Goal: Information Seeking & Learning: Learn about a topic

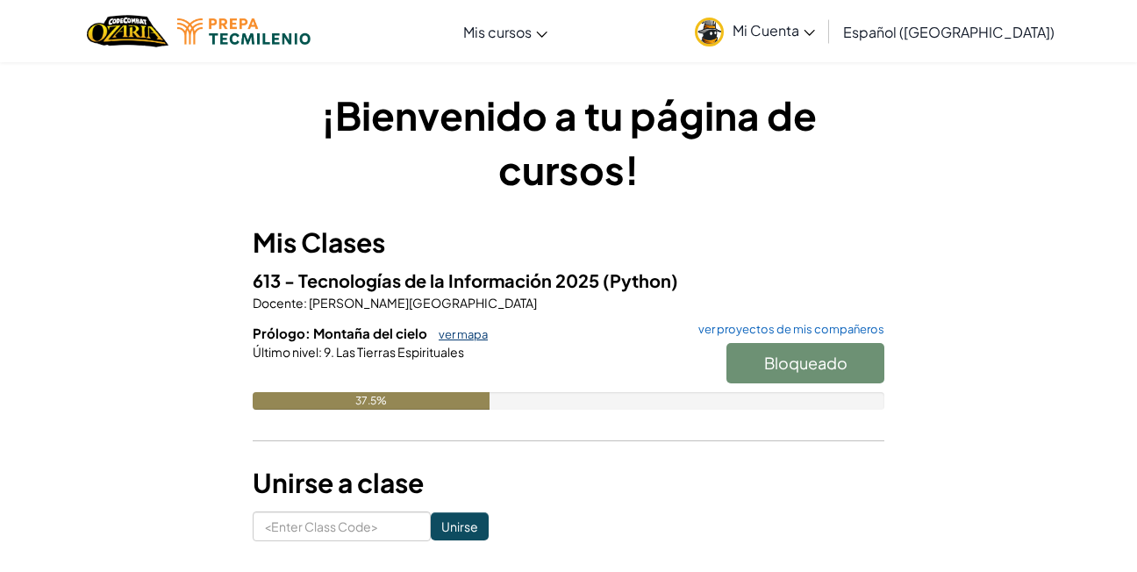
click at [468, 333] on link "ver mapa" at bounding box center [459, 334] width 58 height 14
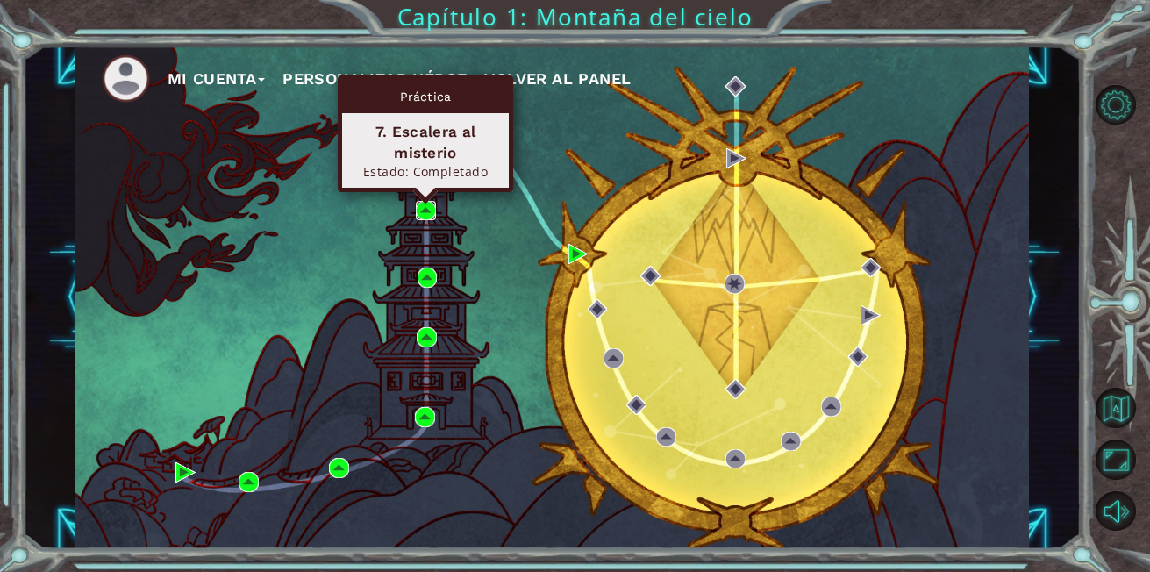
click at [427, 214] on img at bounding box center [426, 211] width 20 height 20
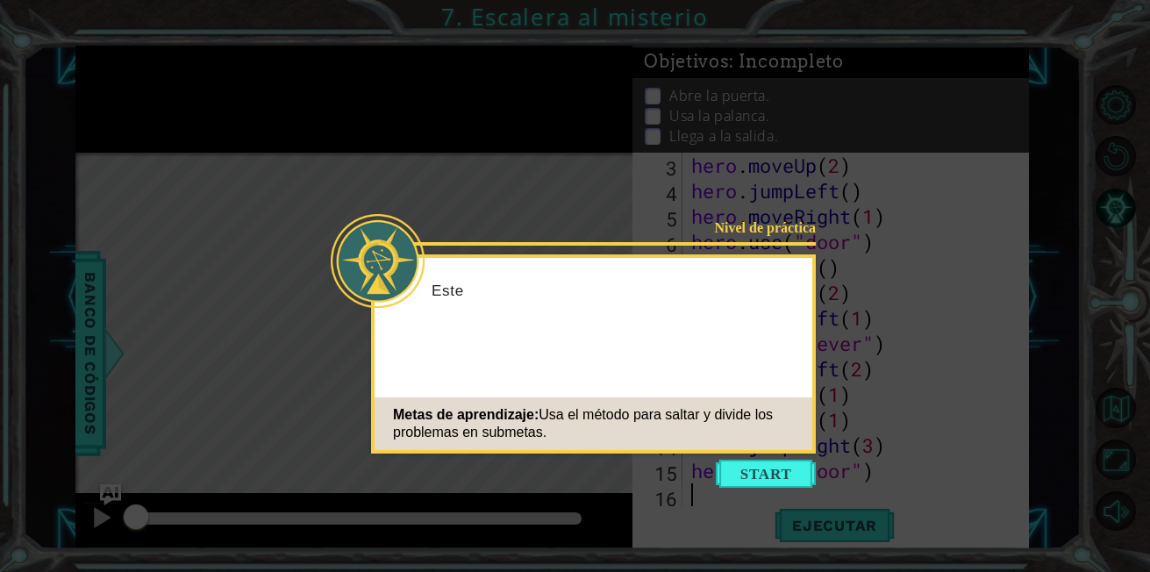
scroll to position [51, 0]
click at [776, 475] on button "Start" at bounding box center [766, 474] width 100 height 28
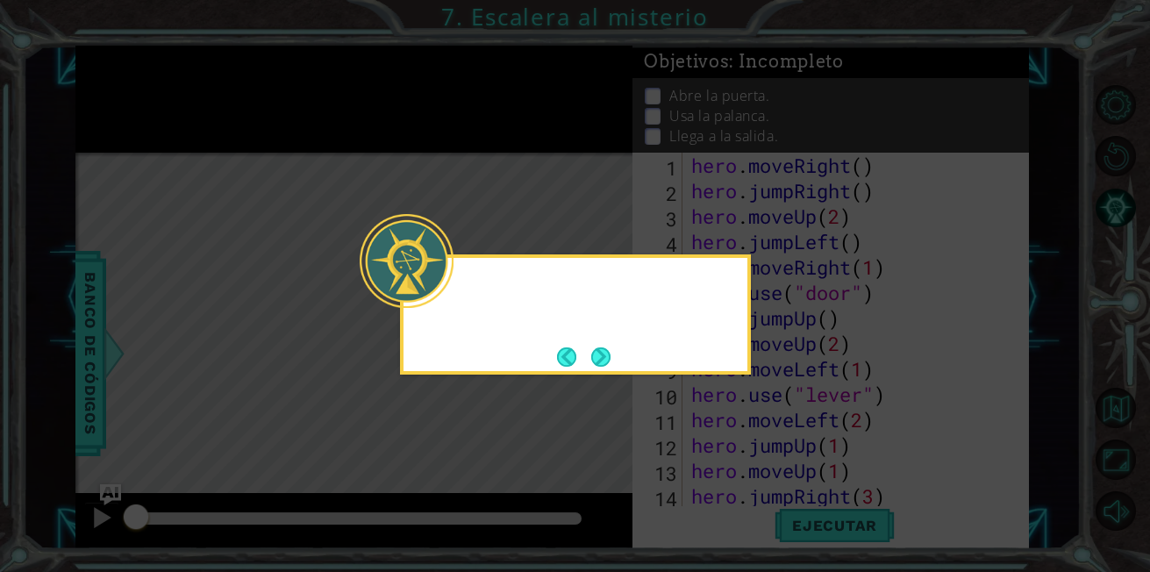
scroll to position [0, 0]
click at [600, 354] on button "Next" at bounding box center [600, 356] width 32 height 32
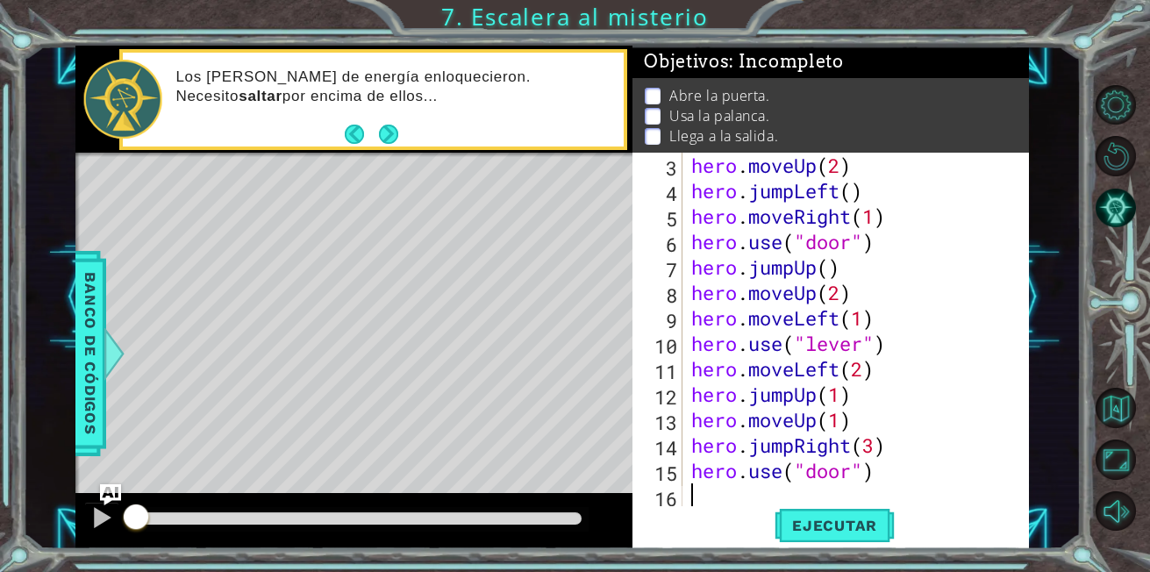
scroll to position [51, 0]
click at [1117, 389] on button "Volver al mapa" at bounding box center [1116, 408] width 40 height 40
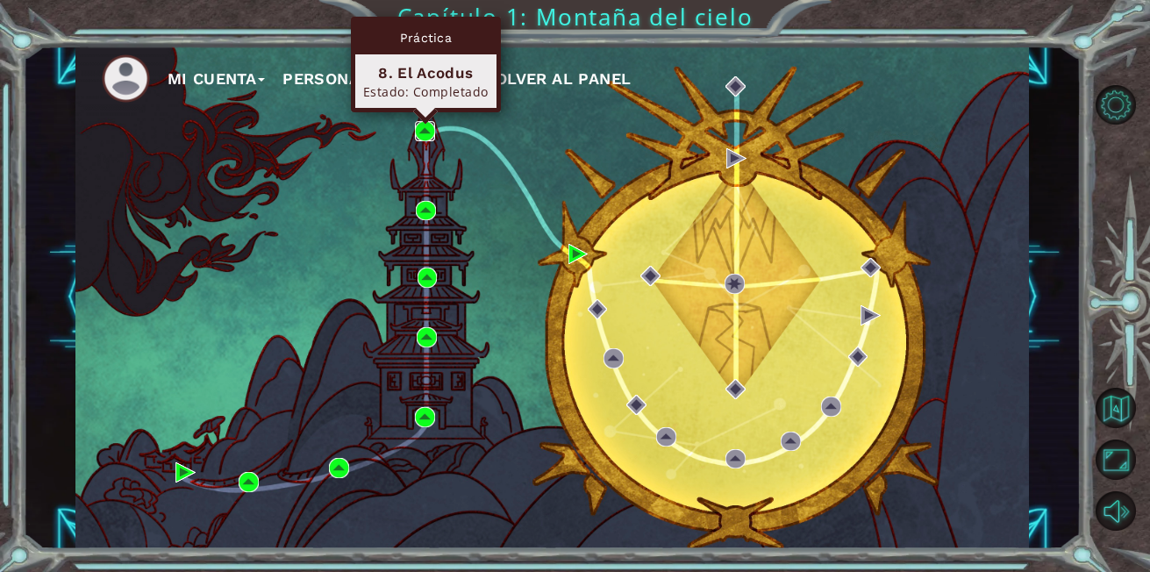
click at [421, 133] on img at bounding box center [425, 131] width 20 height 20
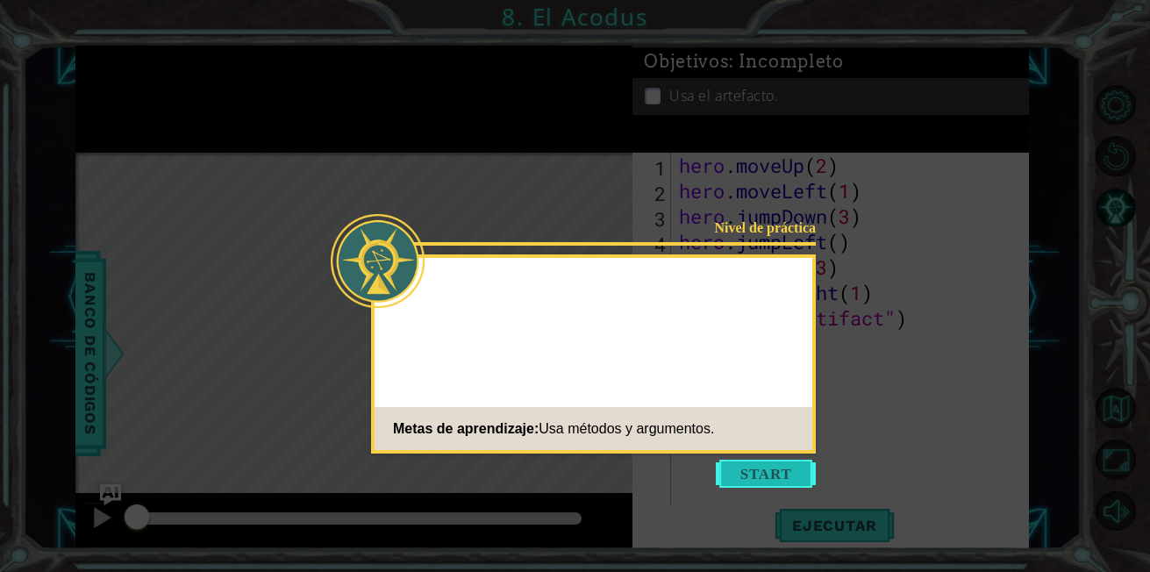
click at [750, 472] on button "Start" at bounding box center [766, 474] width 100 height 28
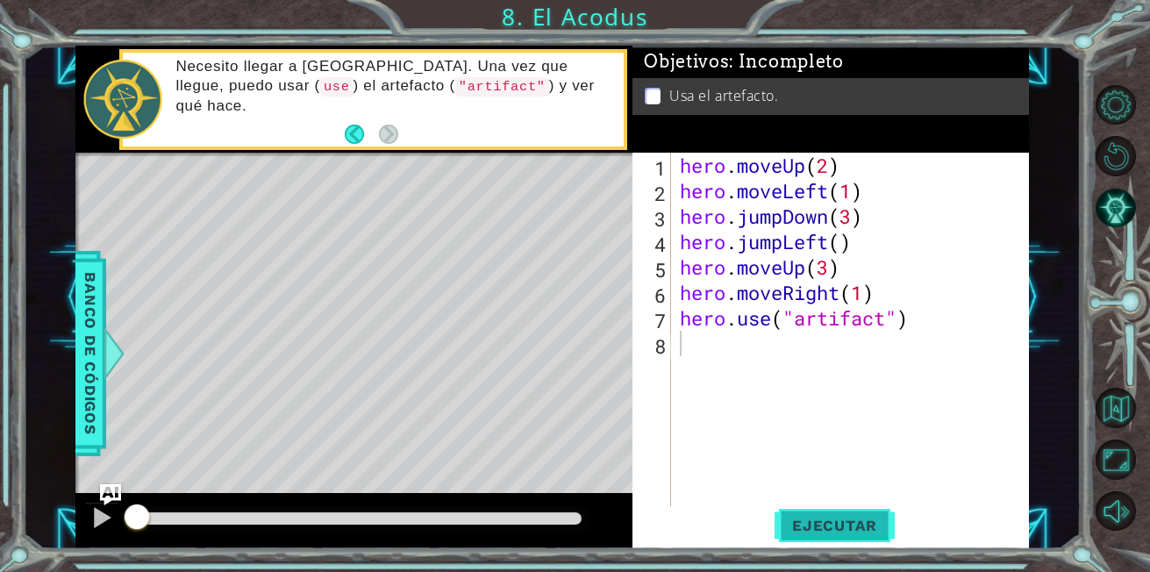
click at [860, 522] on span "Ejecutar" at bounding box center [835, 526] width 120 height 18
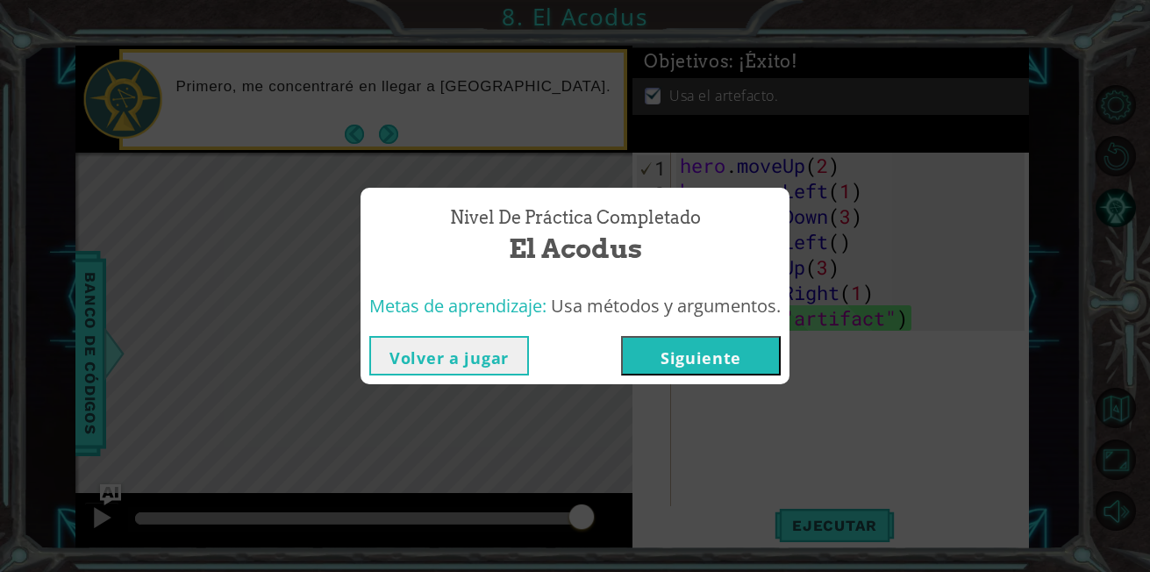
click at [730, 354] on button "Siguiente" at bounding box center [701, 355] width 160 height 39
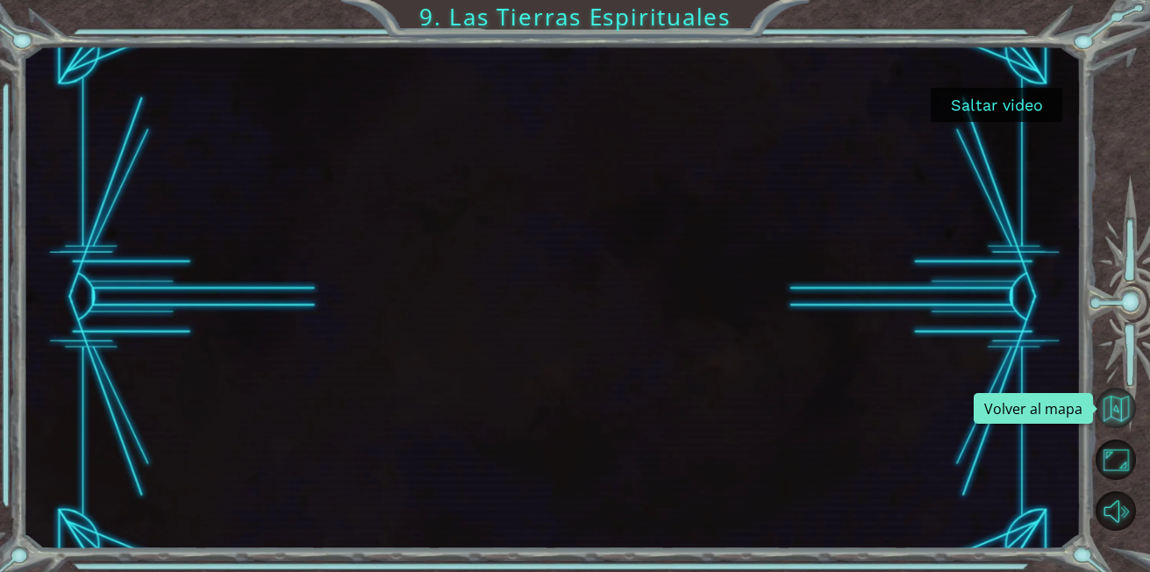
click at [1119, 402] on button "Volver al mapa" at bounding box center [1116, 408] width 40 height 40
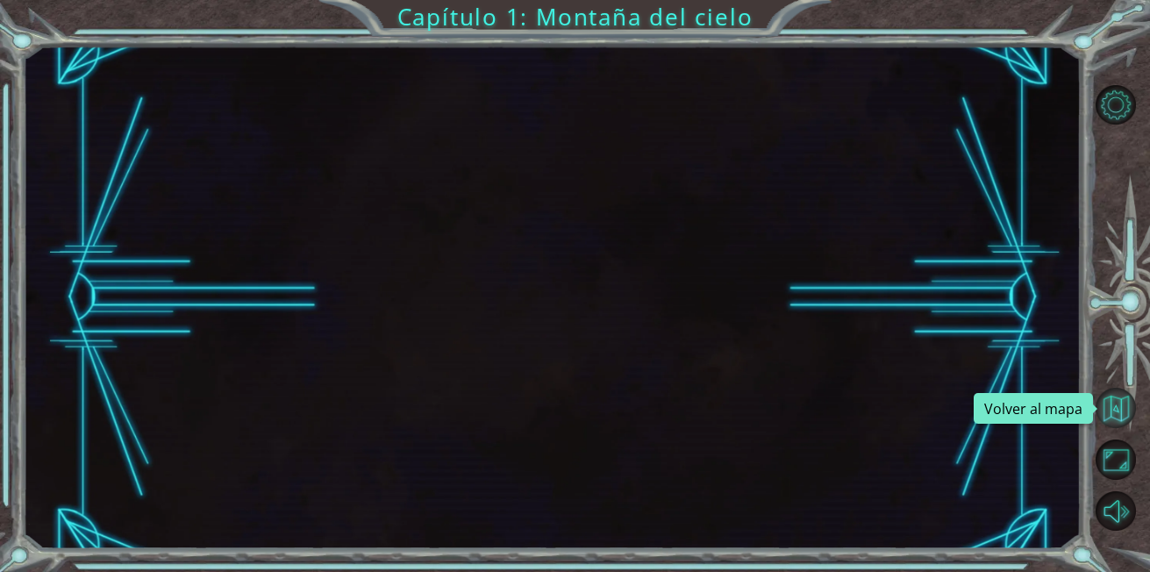
click at [1101, 409] on button "Volver al mapa" at bounding box center [1116, 408] width 40 height 40
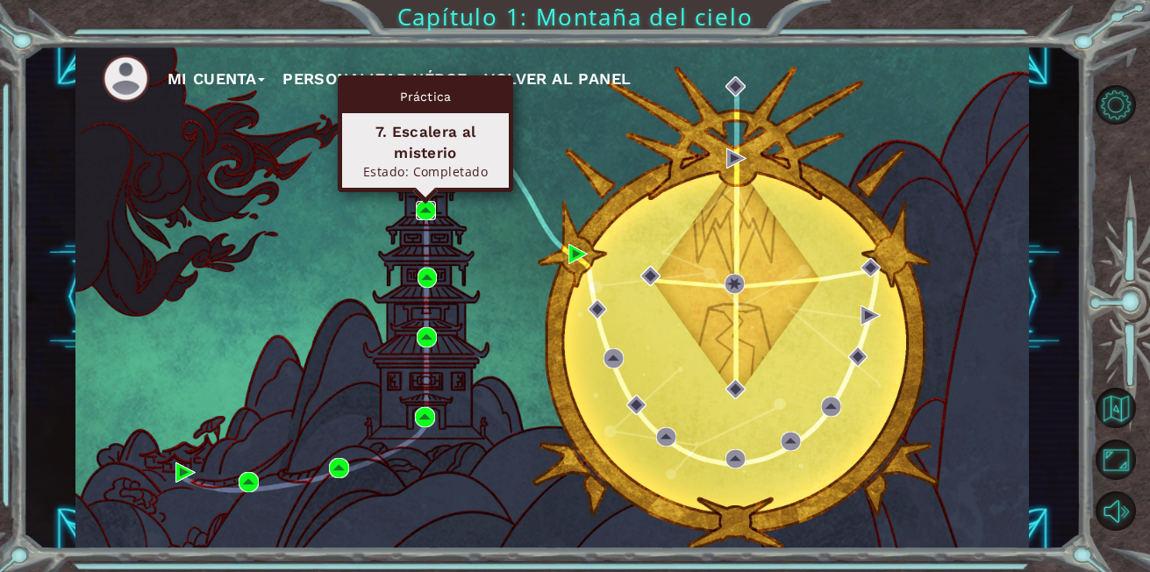
click at [425, 207] on img at bounding box center [426, 211] width 20 height 20
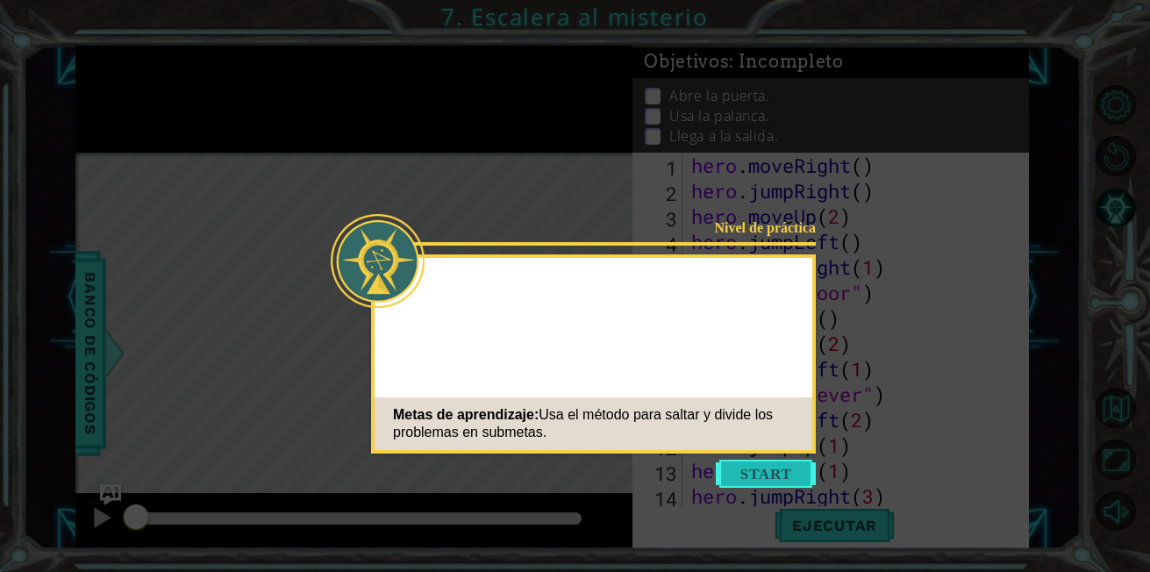
click at [762, 461] on button "Start" at bounding box center [766, 474] width 100 height 28
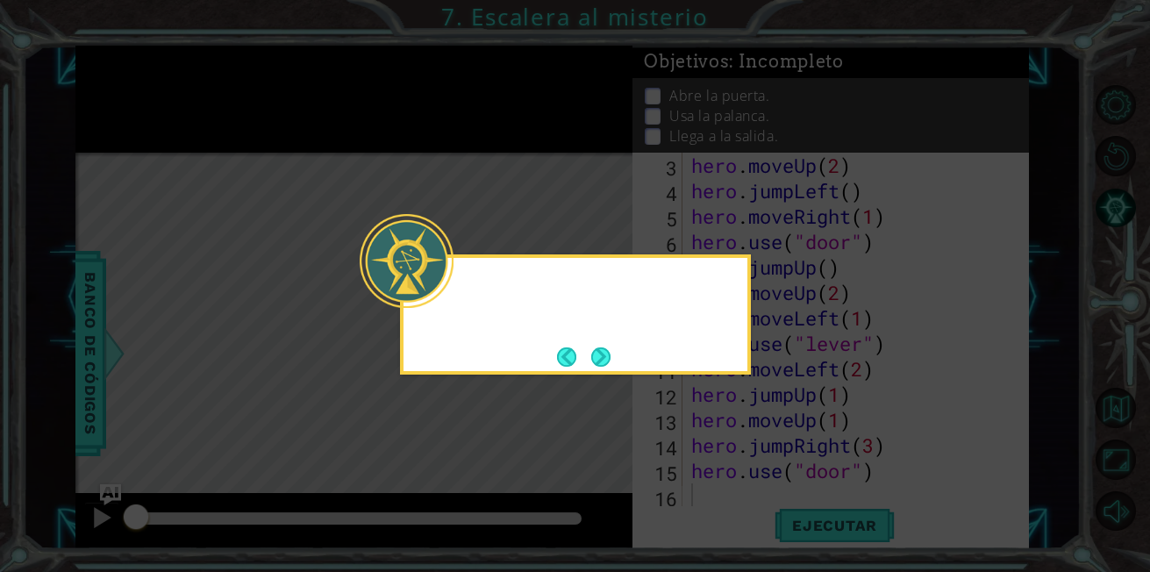
scroll to position [51, 0]
